Goal: Navigation & Orientation: Find specific page/section

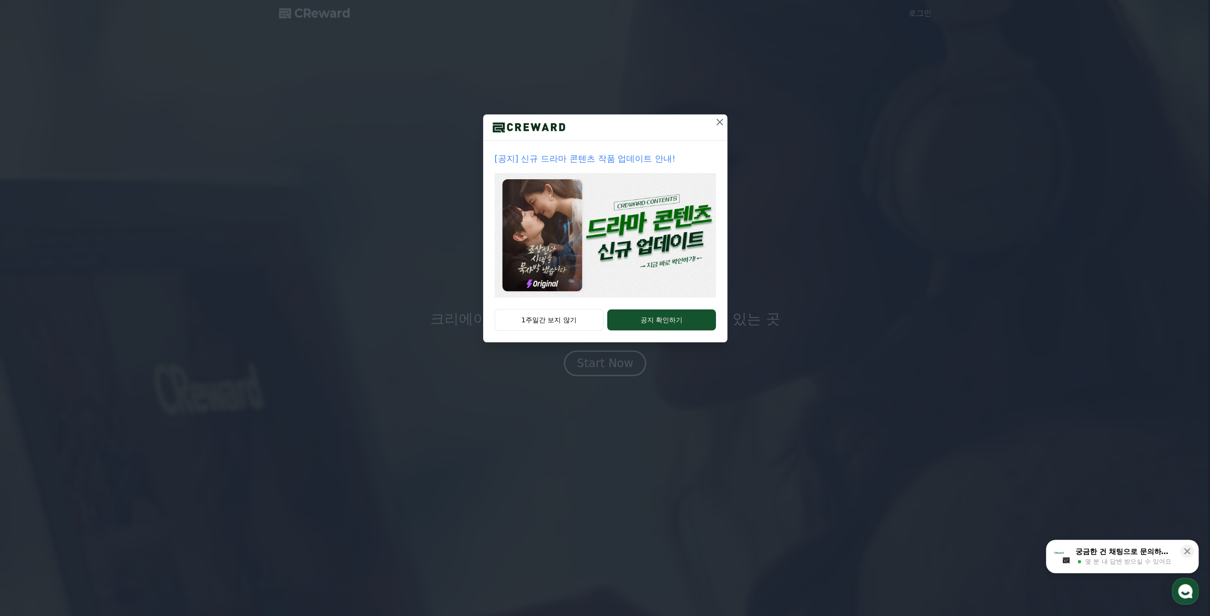
click at [719, 127] on icon at bounding box center [719, 121] width 11 height 11
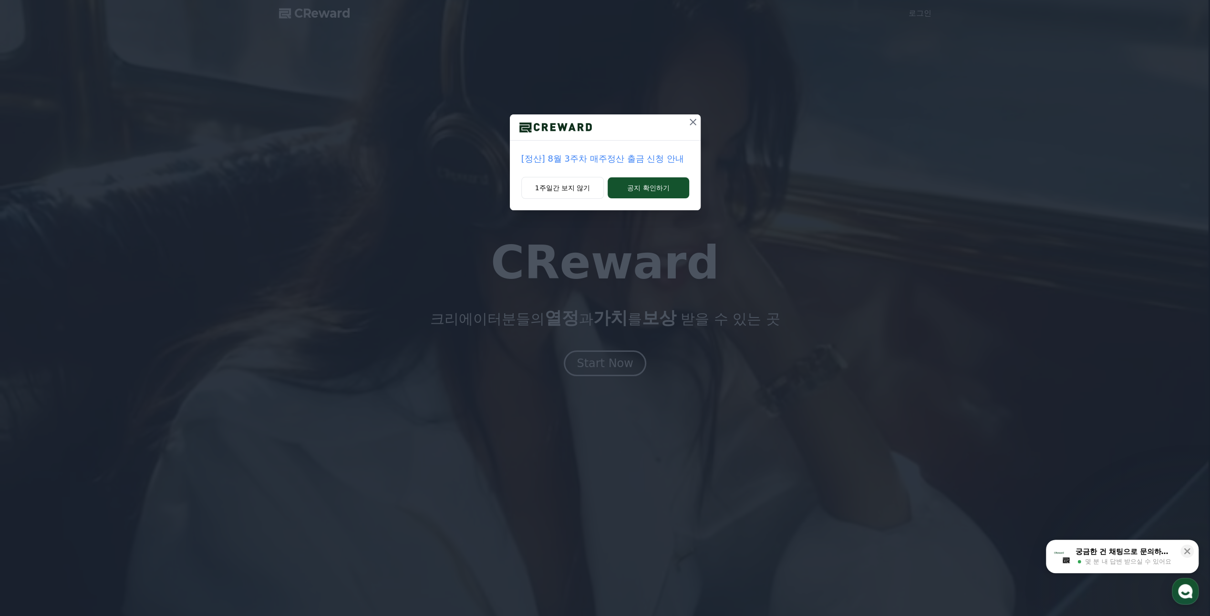
click at [719, 127] on div "[정산] 8월 3주차 매주정산 출금 신청 안내 1주일간 보지 않기 공지 확인하기" at bounding box center [605, 113] width 1210 height 226
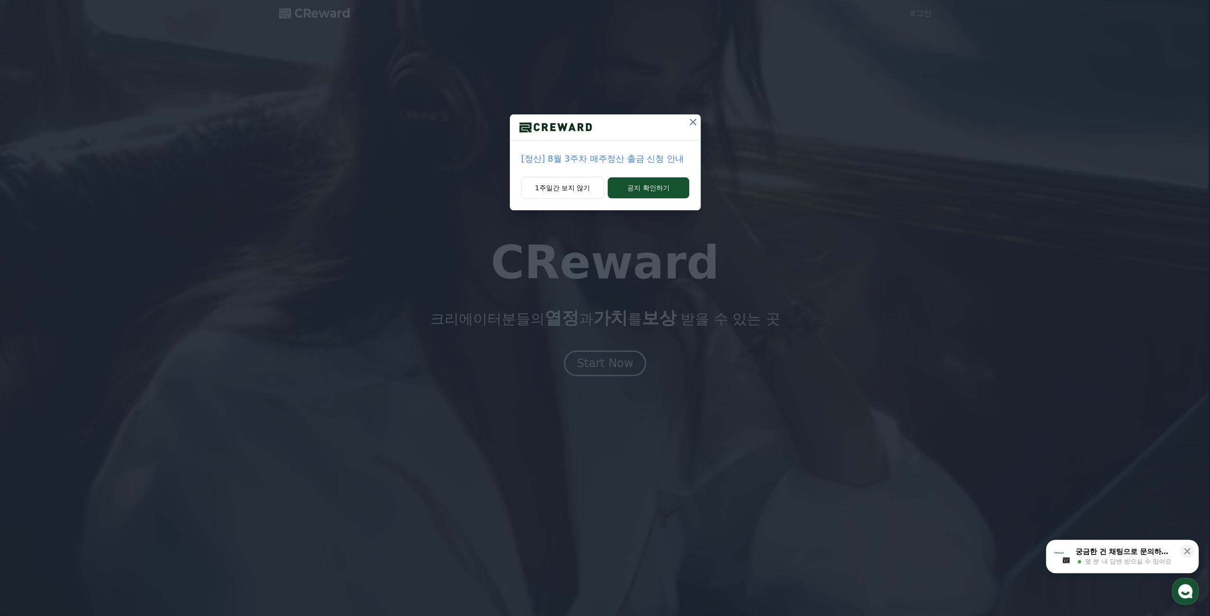
click at [693, 125] on icon at bounding box center [692, 121] width 11 height 11
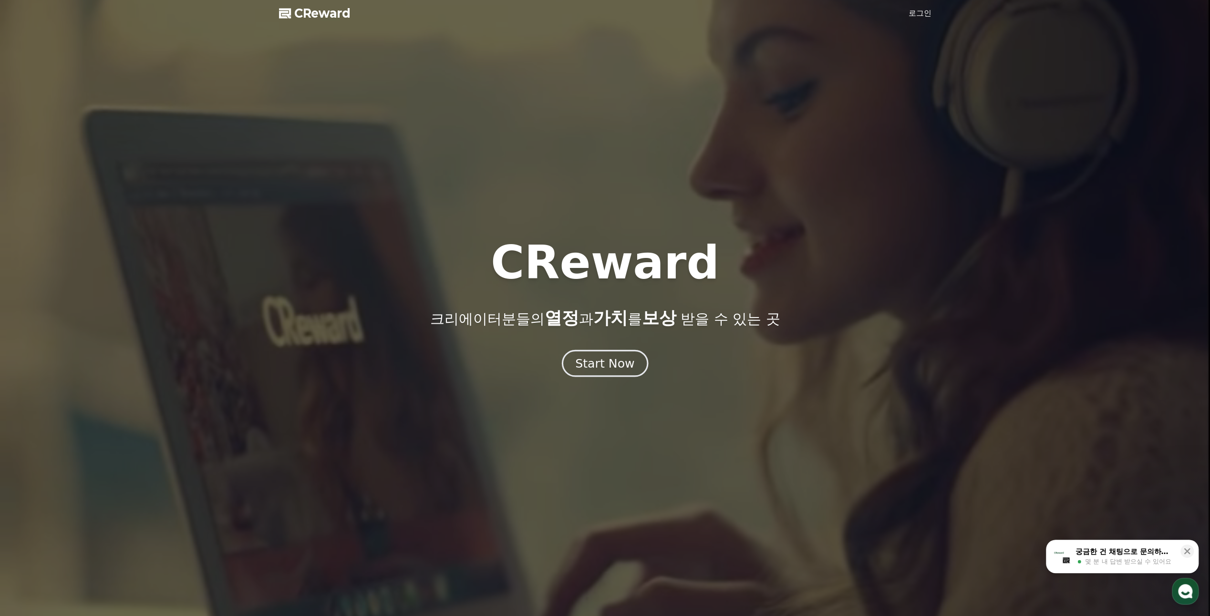
click at [600, 365] on div "Start Now" at bounding box center [604, 363] width 59 height 16
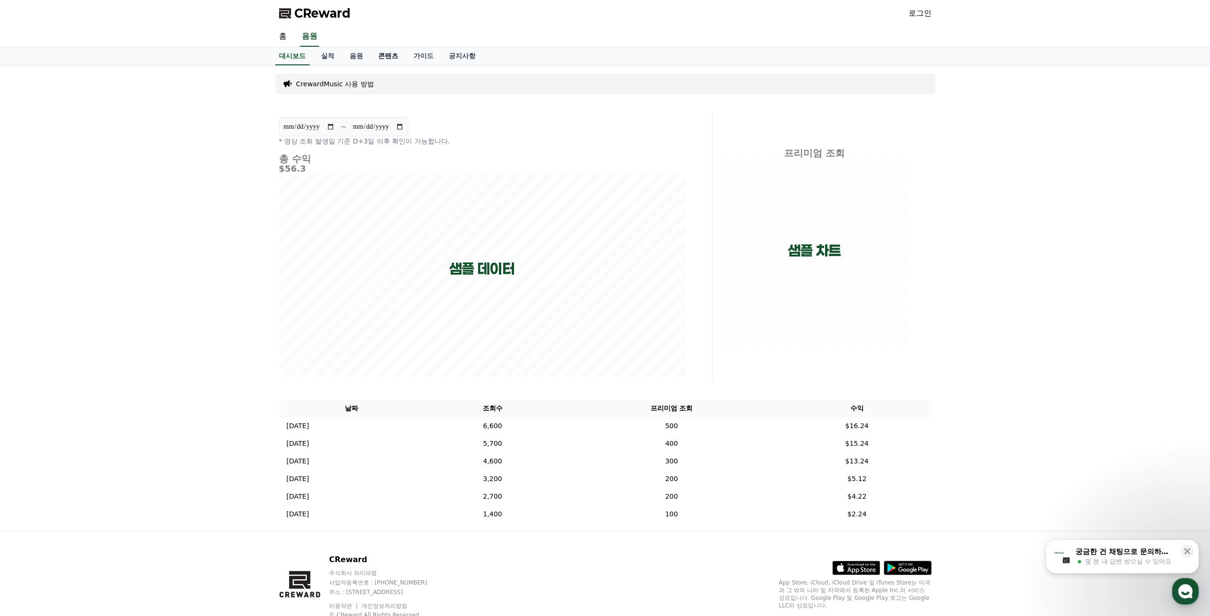
click at [388, 58] on link "콘텐츠" at bounding box center [388, 56] width 35 height 18
